Goal: Find specific page/section: Find specific page/section

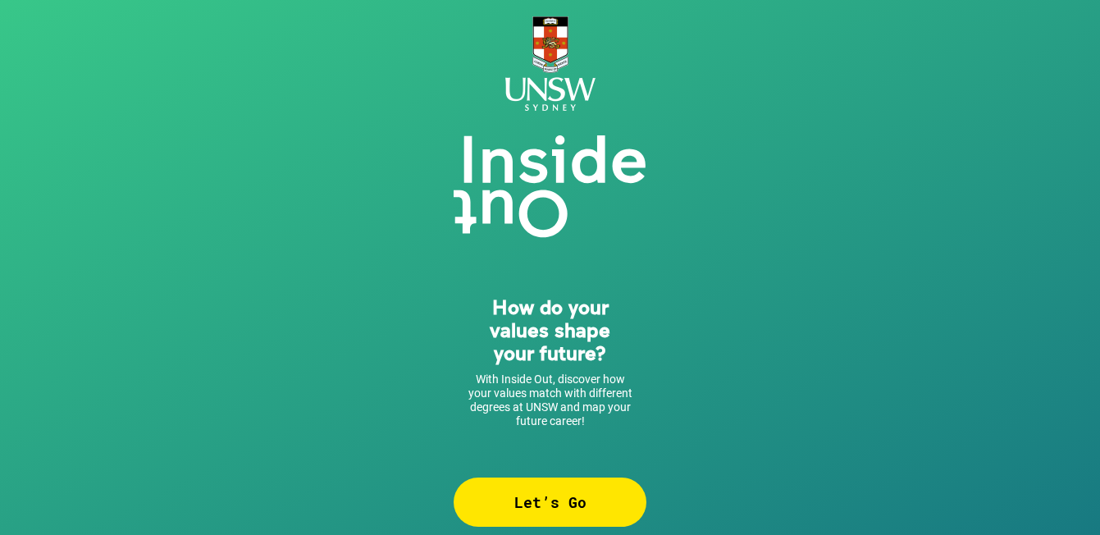
click at [530, 508] on div "Let’s Go" at bounding box center [549, 501] width 193 height 49
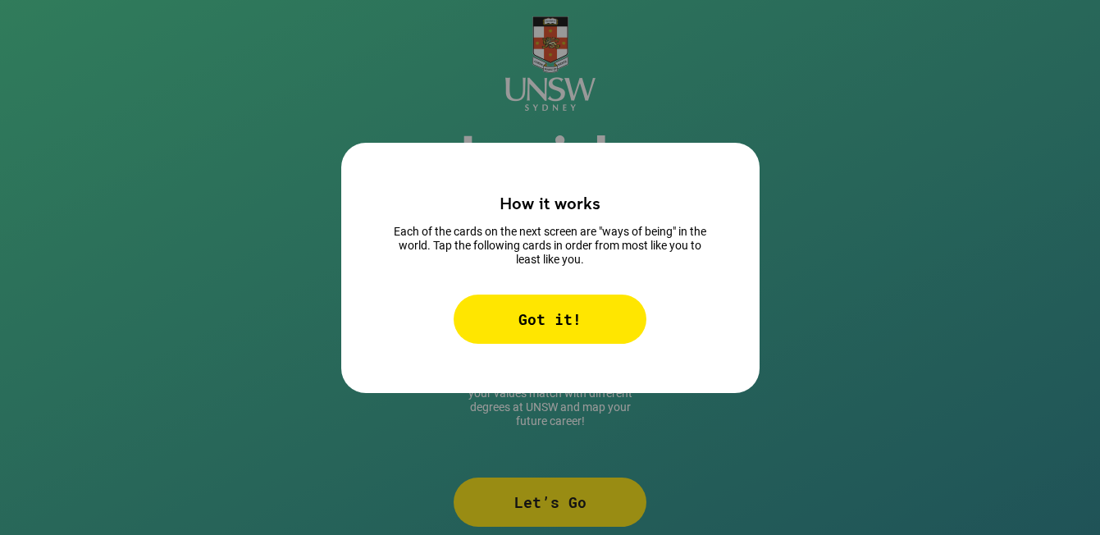
click at [521, 322] on div "Got it!" at bounding box center [549, 318] width 193 height 49
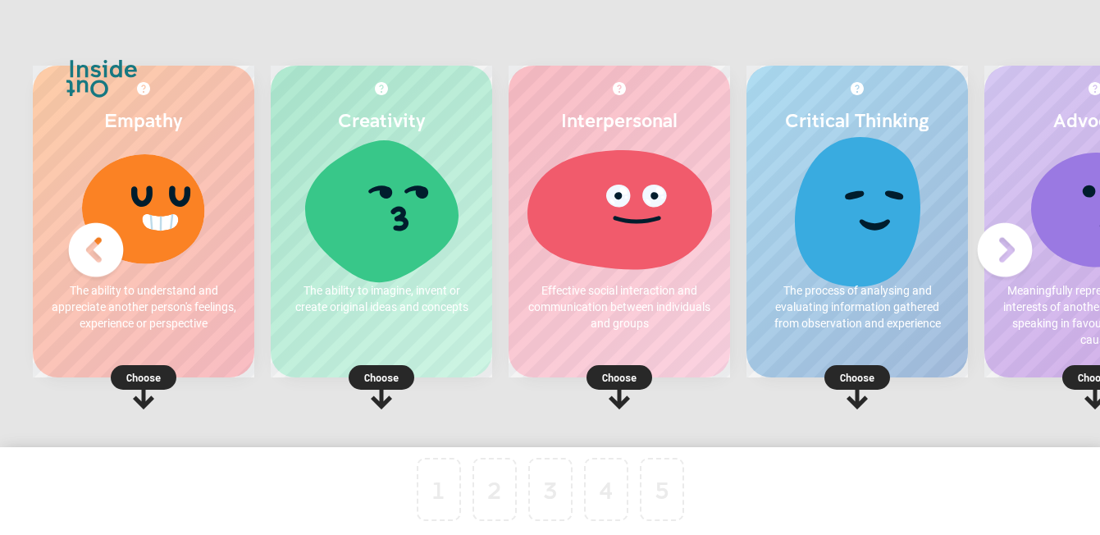
click at [1010, 252] on img at bounding box center [1005, 250] width 66 height 66
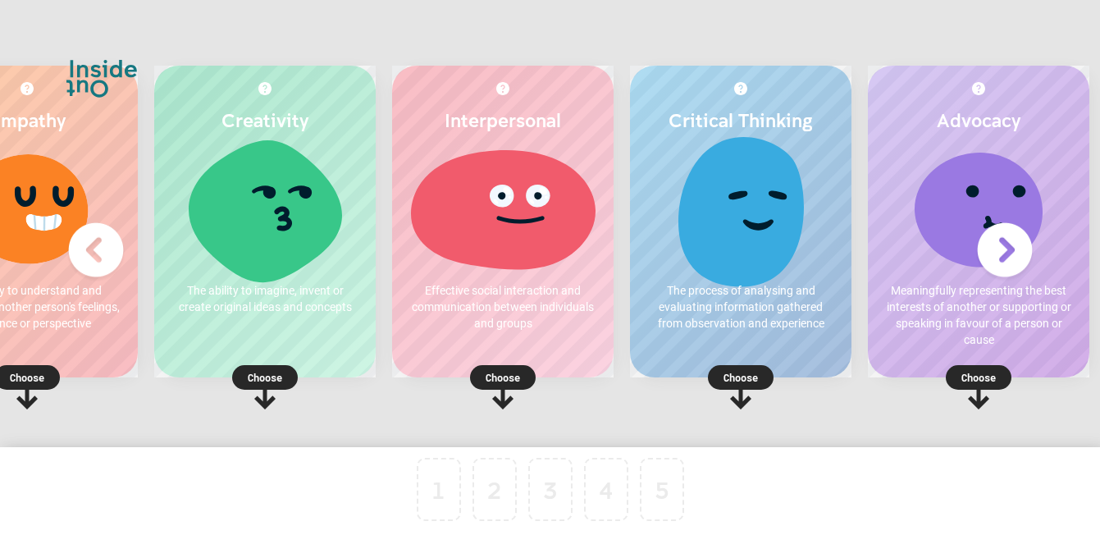
scroll to position [0, 139]
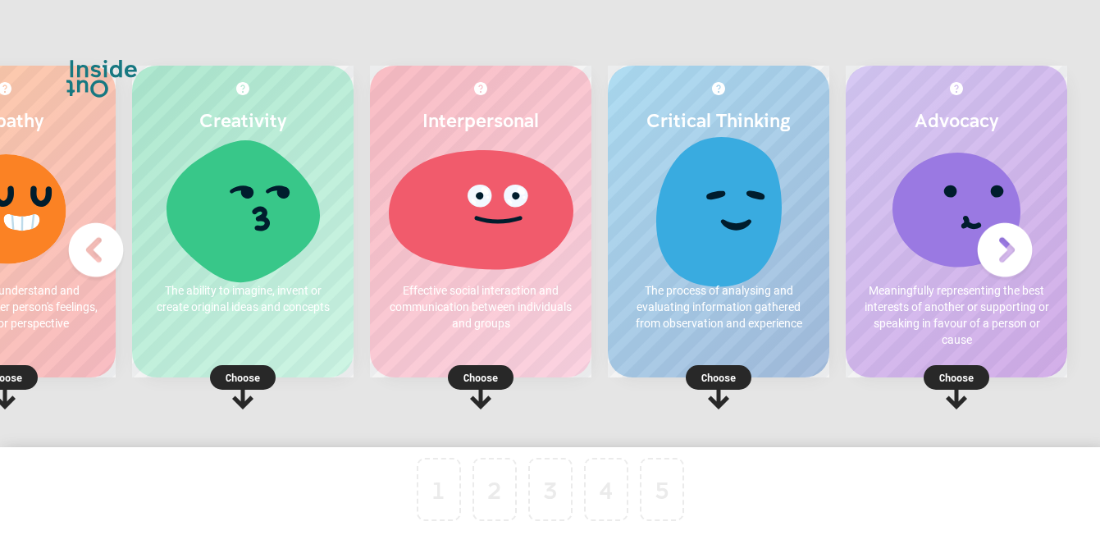
click at [89, 253] on img at bounding box center [96, 250] width 66 height 66
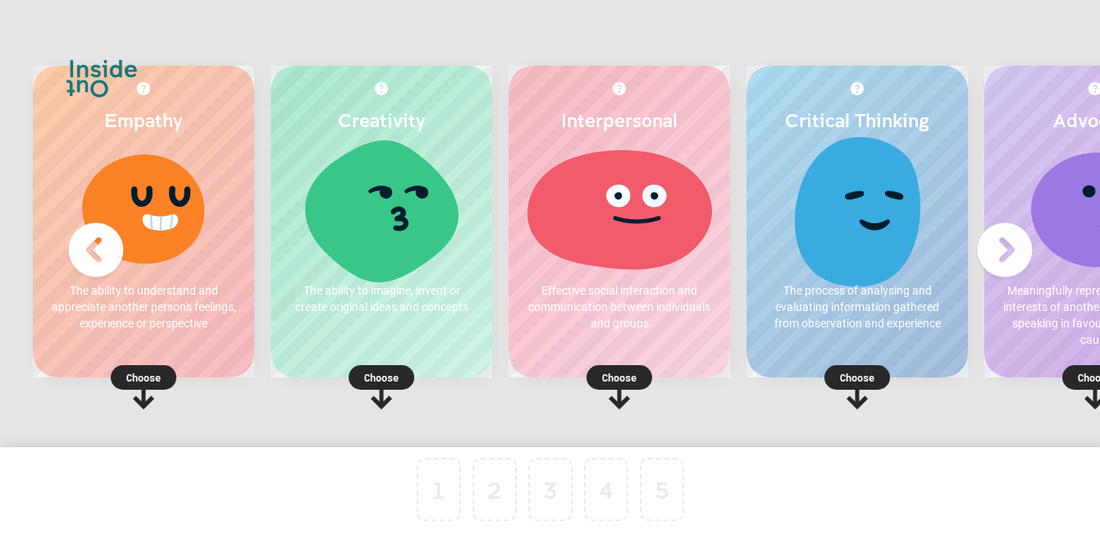
click at [681, 203] on div at bounding box center [619, 208] width 189 height 123
click at [613, 380] on p "Choose" at bounding box center [618, 377] width 221 height 16
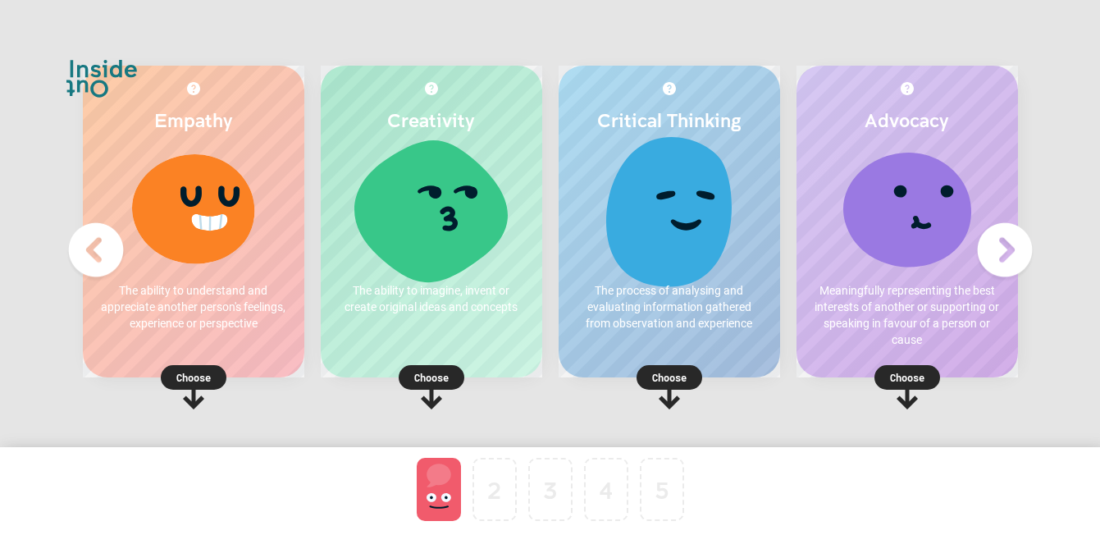
click at [433, 478] on div at bounding box center [439, 489] width 44 height 63
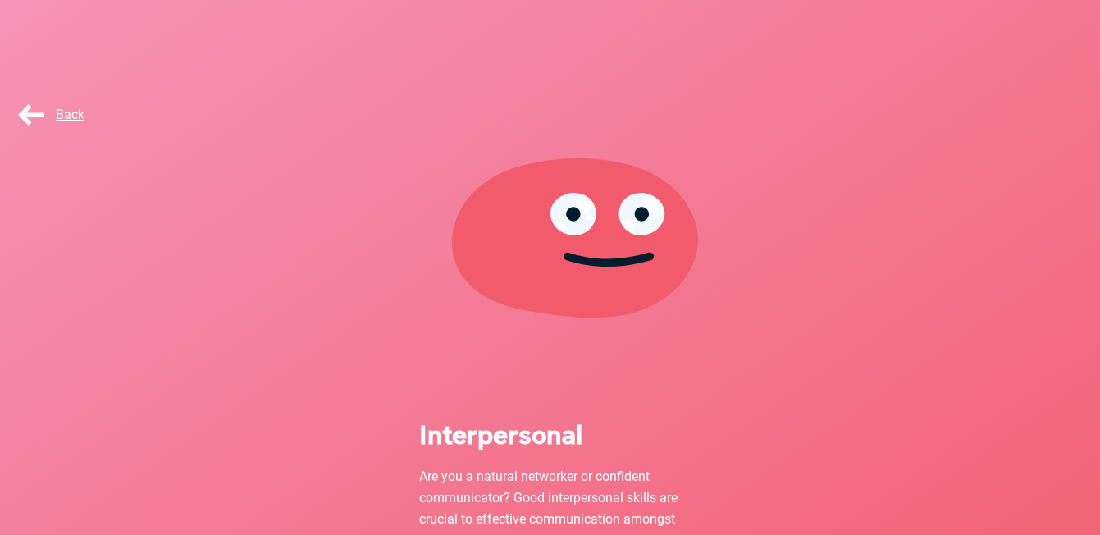
click at [66, 113] on span "Back" at bounding box center [50, 115] width 70 height 16
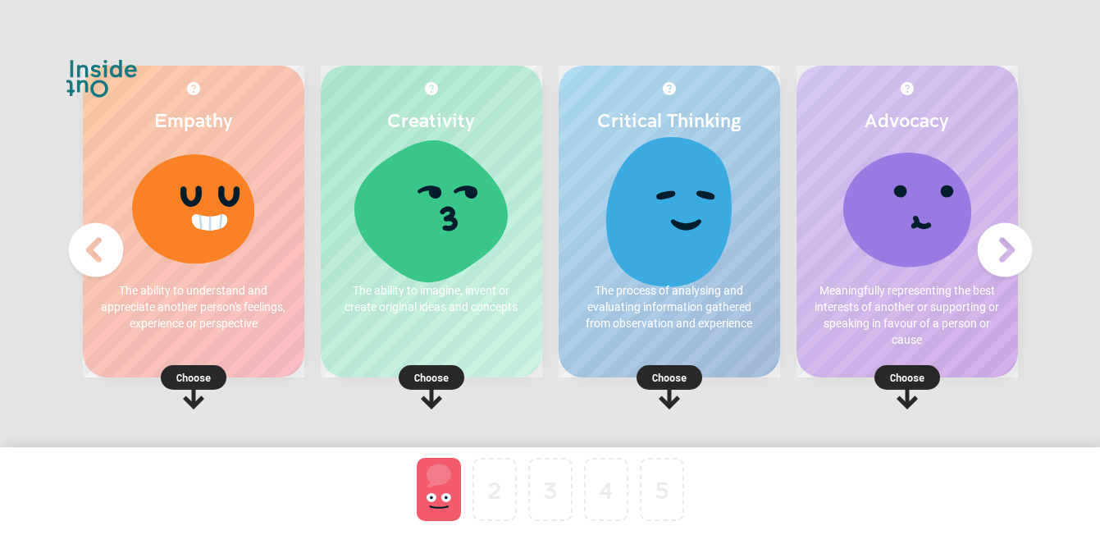
click at [424, 379] on p "Choose" at bounding box center [431, 377] width 221 height 16
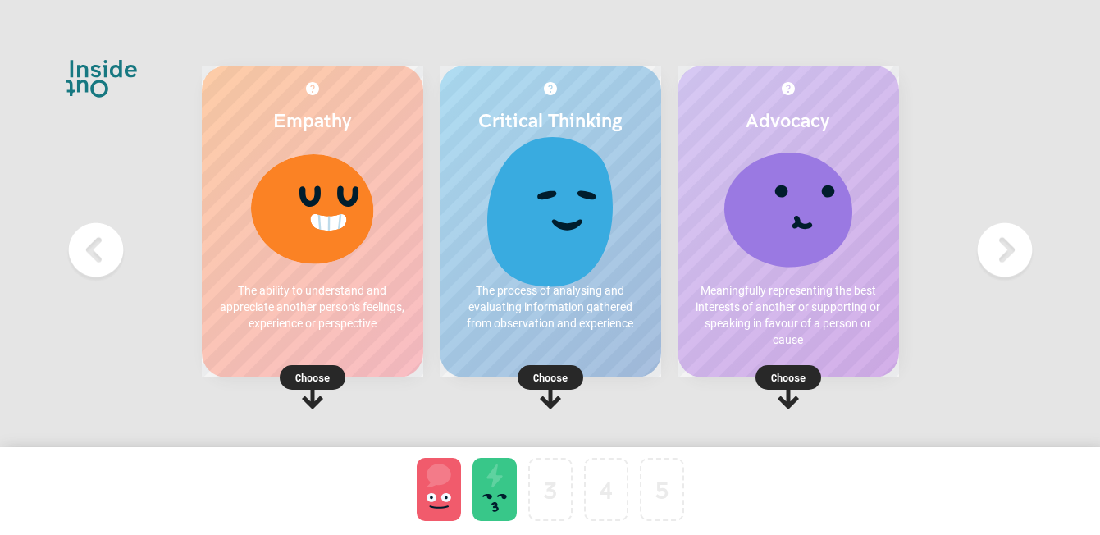
click at [316, 369] on p "Choose" at bounding box center [312, 377] width 221 height 16
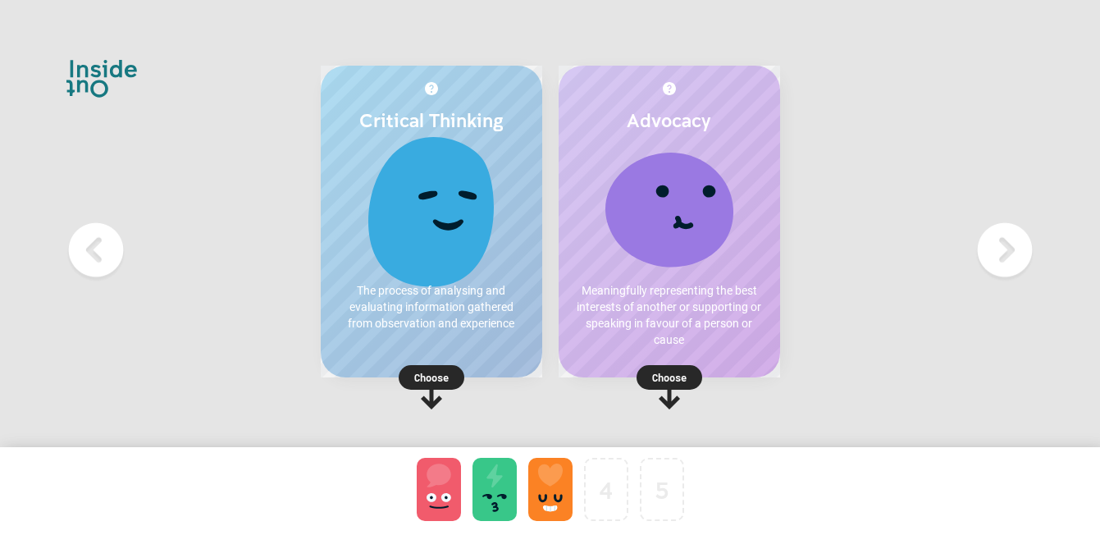
click at [426, 371] on p "Choose" at bounding box center [431, 377] width 221 height 16
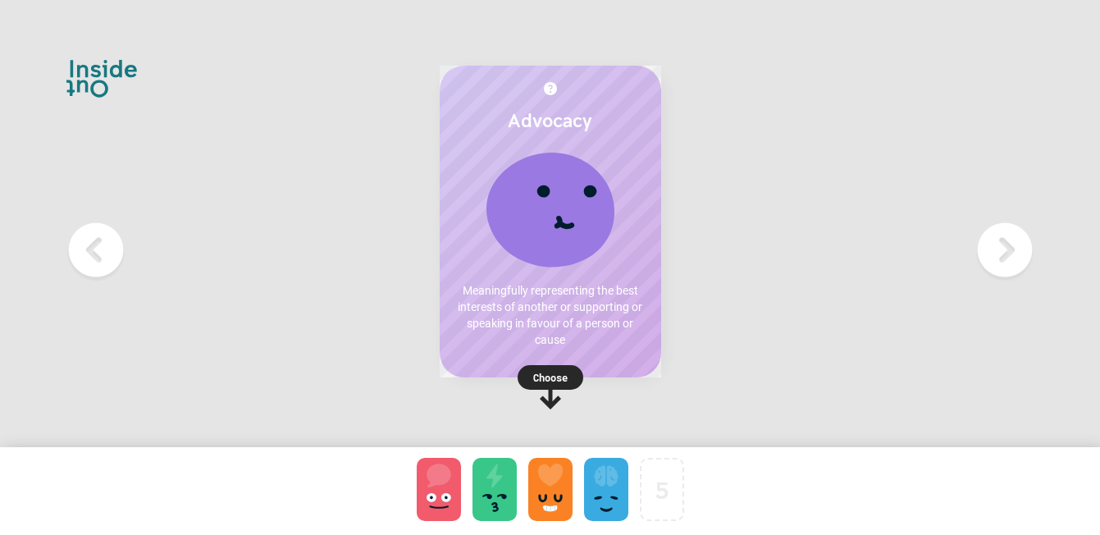
click at [562, 373] on p "Choose" at bounding box center [549, 377] width 221 height 16
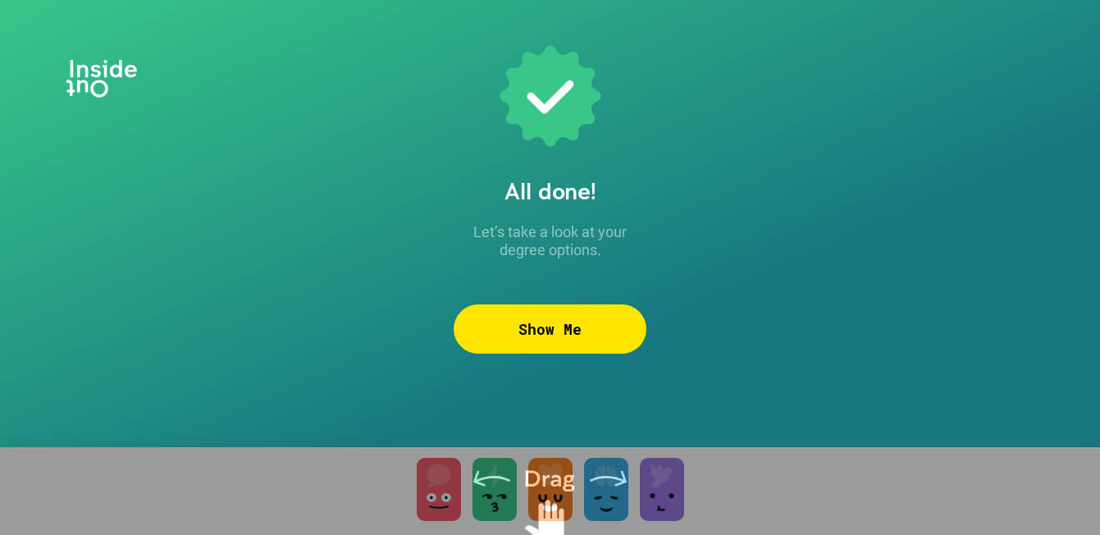
click at [562, 328] on div "Show Me" at bounding box center [549, 328] width 193 height 49
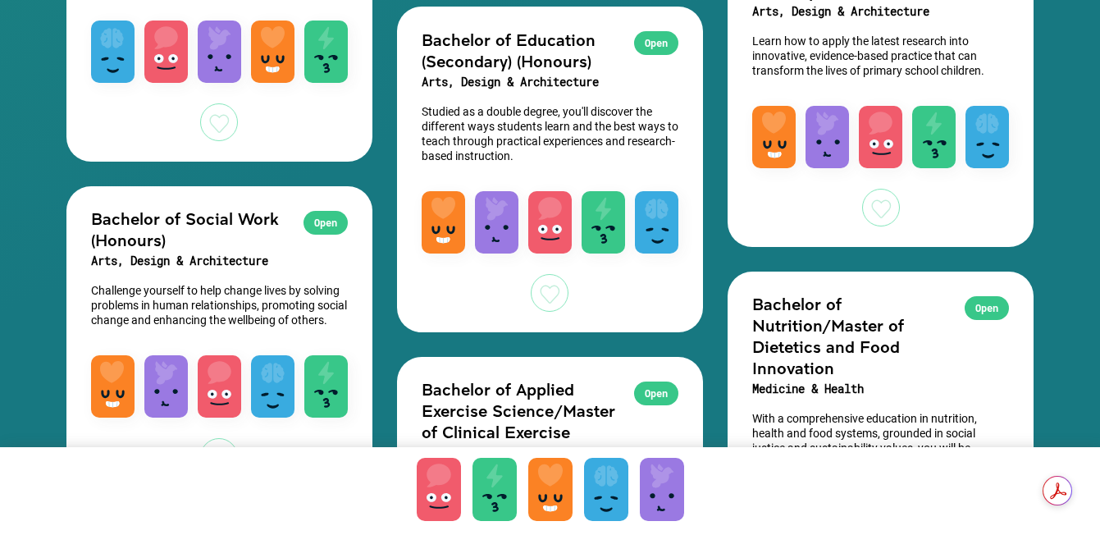
scroll to position [3518, 0]
